Goal: Task Accomplishment & Management: Use online tool/utility

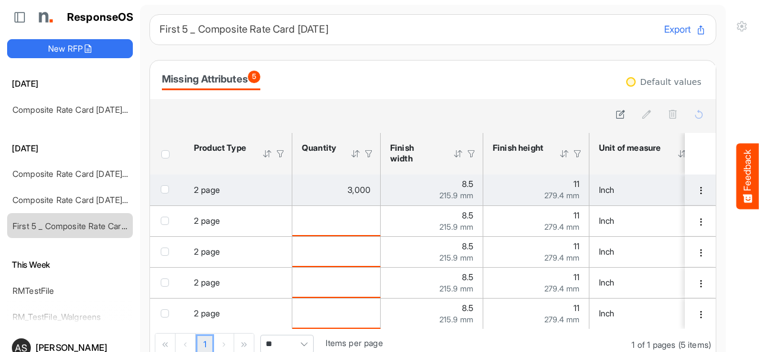
click at [169, 190] on div "checkbox" at bounding box center [167, 189] width 13 height 12
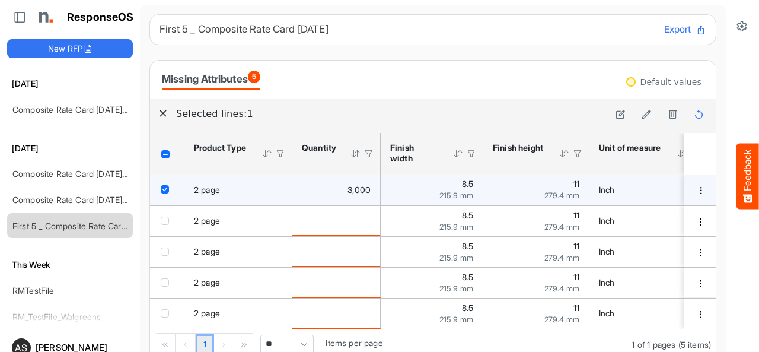
click at [170, 188] on div "checkbox" at bounding box center [167, 189] width 13 height 12
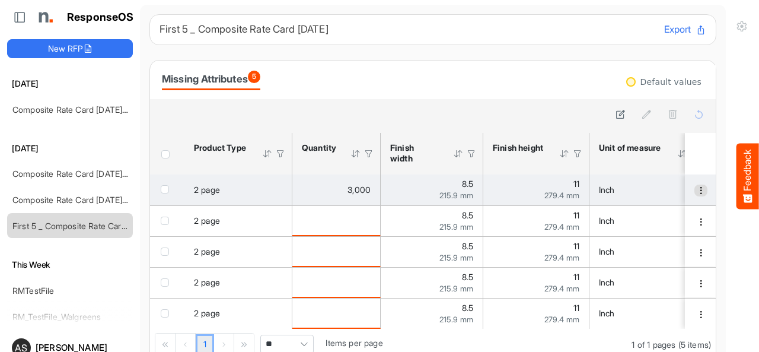
click at [697, 188] on span "dropdownbutton" at bounding box center [701, 190] width 8 height 8
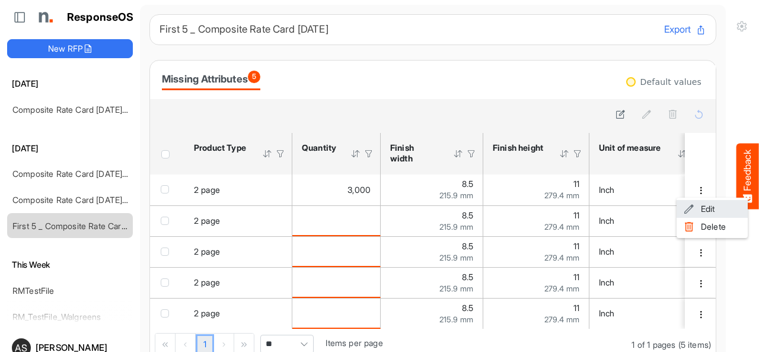
click at [692, 207] on span at bounding box center [689, 209] width 11 height 18
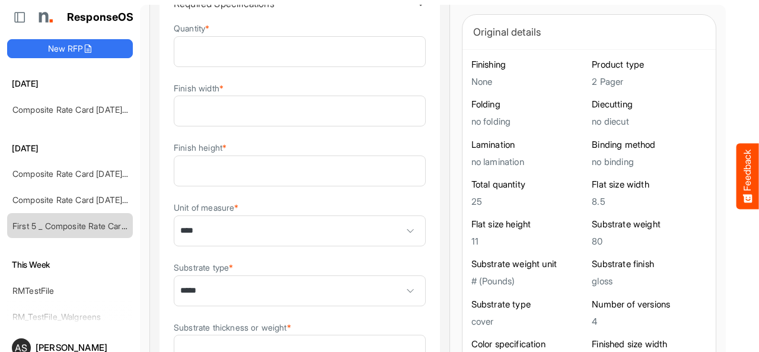
scroll to position [142, 0]
click at [397, 200] on details "**********" at bounding box center [300, 239] width 282 height 509
click at [393, 204] on details "**********" at bounding box center [300, 239] width 282 height 509
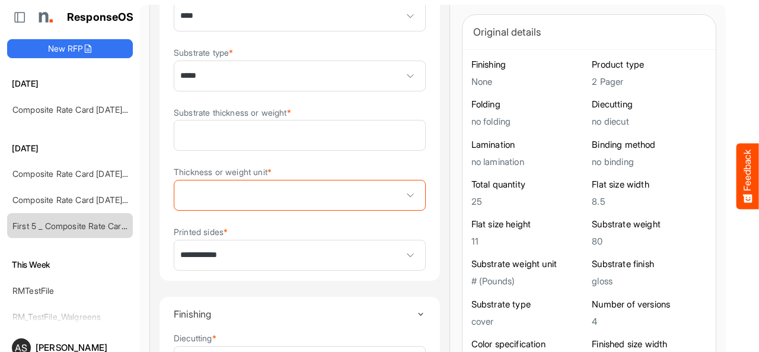
scroll to position [380, 0]
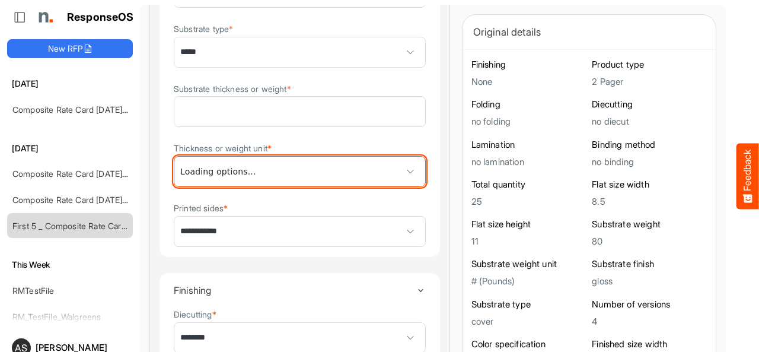
click at [355, 180] on span at bounding box center [299, 172] width 251 height 30
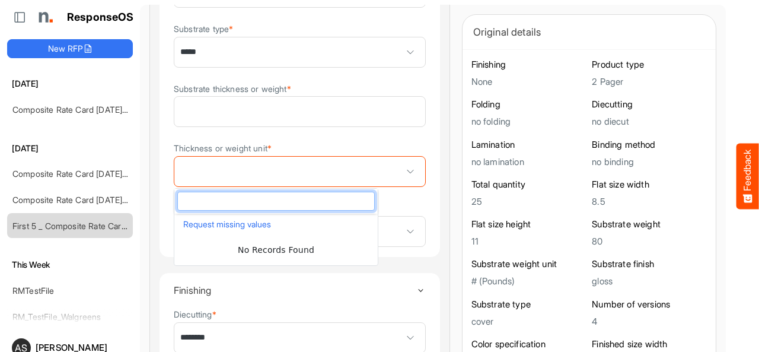
click at [320, 170] on span at bounding box center [299, 172] width 251 height 30
click at [341, 164] on span at bounding box center [299, 172] width 251 height 30
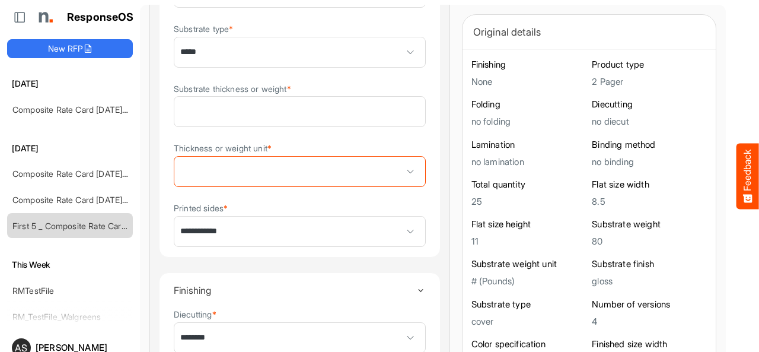
scroll to position [0, 0]
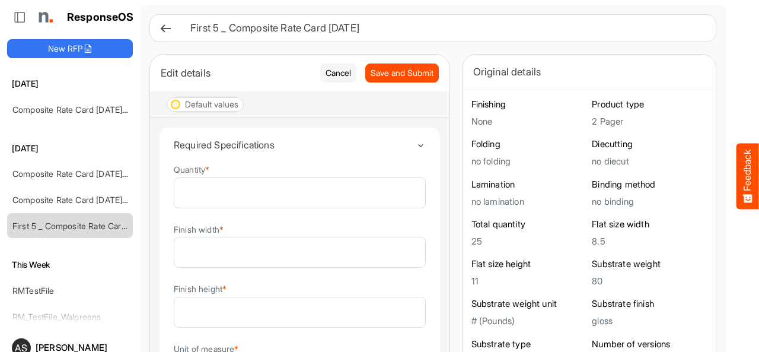
click at [165, 31] on icon at bounding box center [166, 28] width 12 height 12
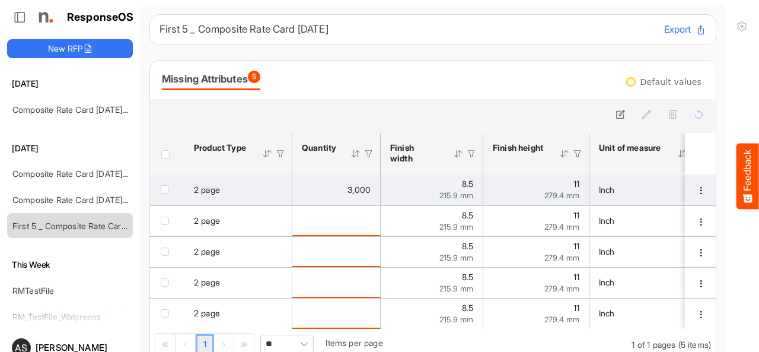
click at [685, 197] on td "30c51834-b177-4b72-9782-86c2cf4dec4a is template cell Column Header" at bounding box center [701, 189] width 33 height 31
click at [697, 188] on span "dropdownbutton" at bounding box center [701, 190] width 8 height 8
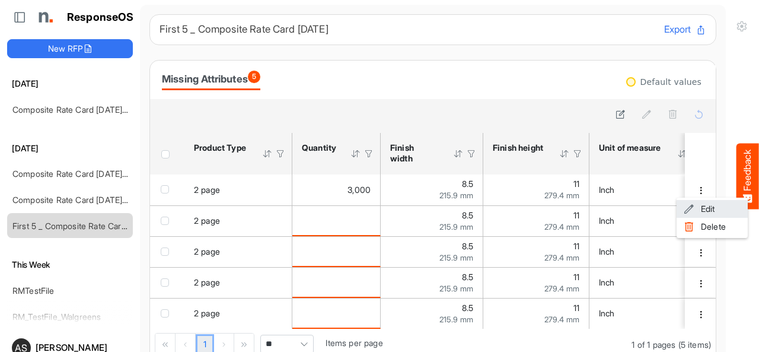
click at [705, 213] on li "Edit" at bounding box center [712, 209] width 71 height 18
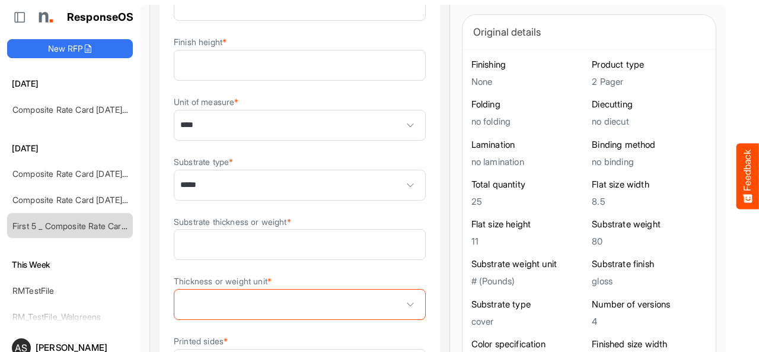
scroll to position [305, 0]
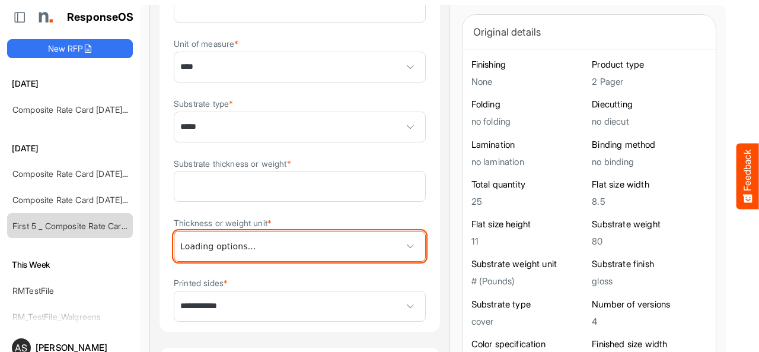
click at [402, 244] on span at bounding box center [411, 246] width 18 height 18
